Goal: Browse casually

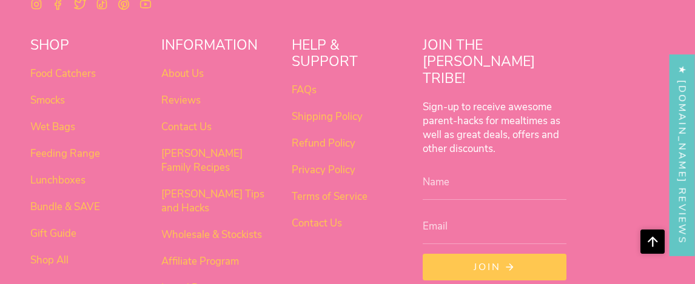
scroll to position [1022, 0]
